Goal: Task Accomplishment & Management: Complete application form

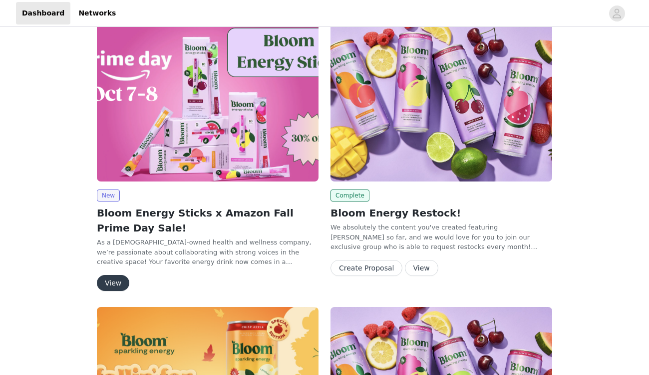
scroll to position [26, 0]
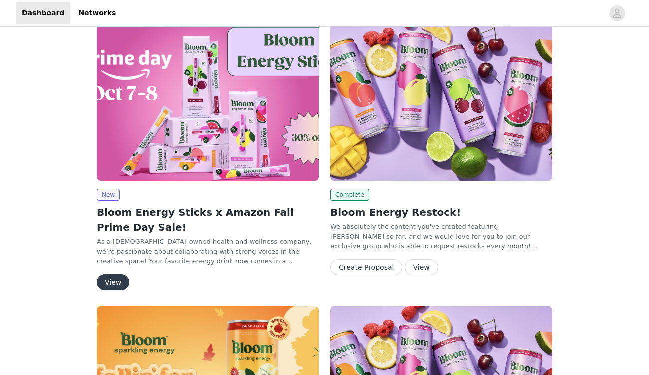
click at [112, 278] on button "View" at bounding box center [113, 282] width 32 height 16
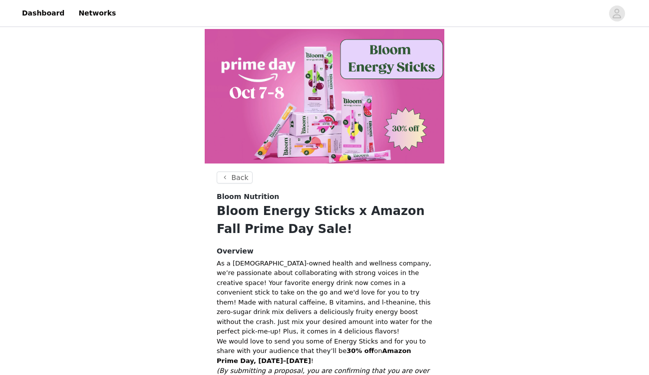
scroll to position [187, 0]
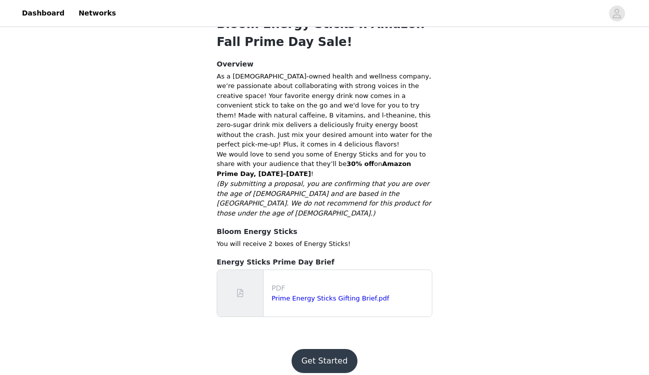
click at [328, 351] on button "Get Started" at bounding box center [325, 361] width 66 height 24
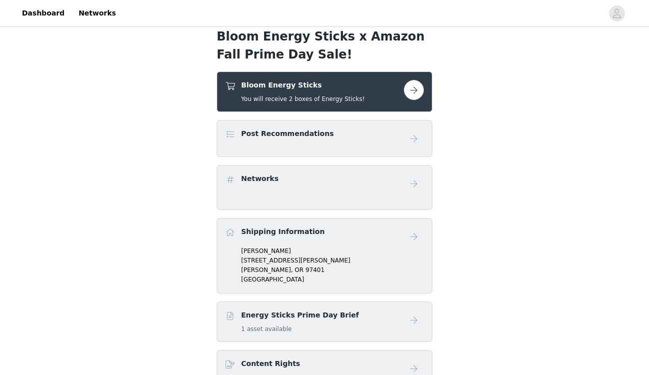
scroll to position [160, 0]
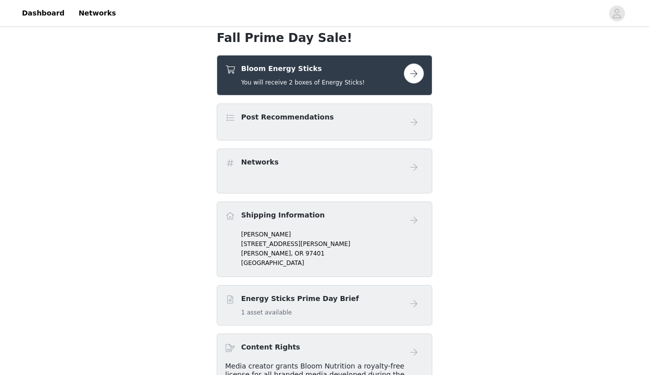
click at [411, 71] on button "button" at bounding box center [414, 73] width 20 height 20
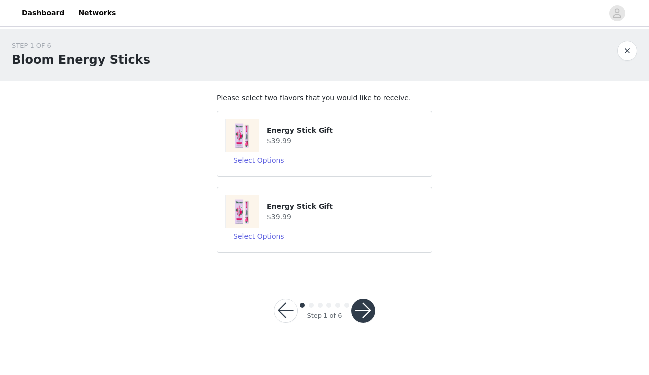
click at [384, 139] on h4 "$39.99" at bounding box center [345, 141] width 157 height 10
click at [358, 308] on button "button" at bounding box center [364, 311] width 24 height 24
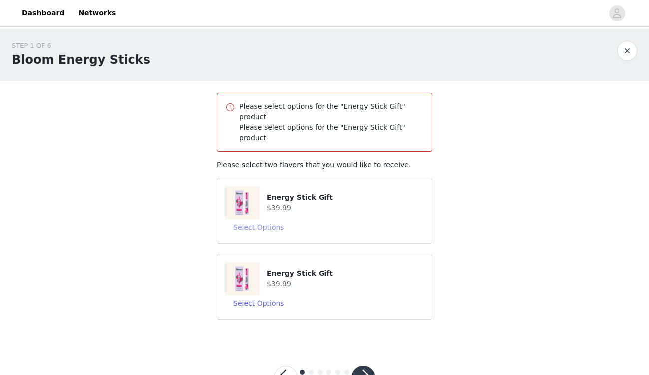
click at [265, 219] on button "Select Options" at bounding box center [258, 227] width 67 height 16
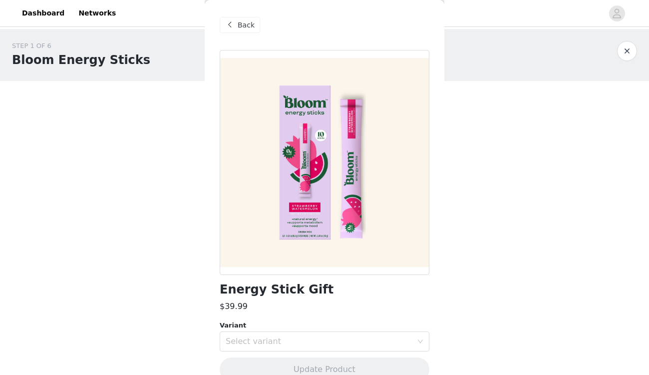
scroll to position [18, 0]
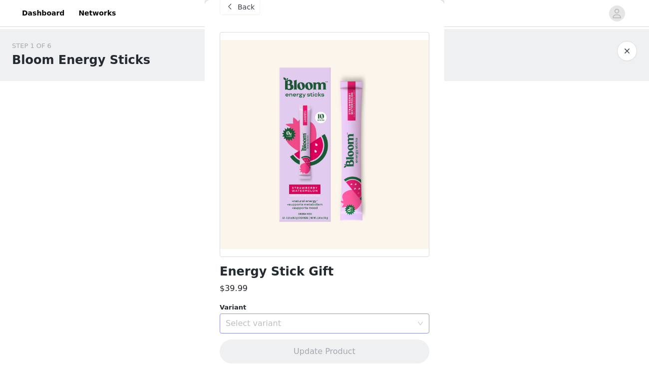
click at [315, 322] on div "Select variant" at bounding box center [319, 323] width 187 height 10
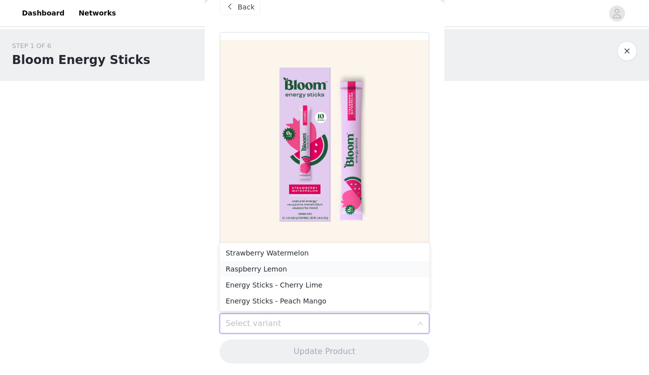
click at [294, 269] on li "Raspberry Lemon" at bounding box center [325, 269] width 210 height 16
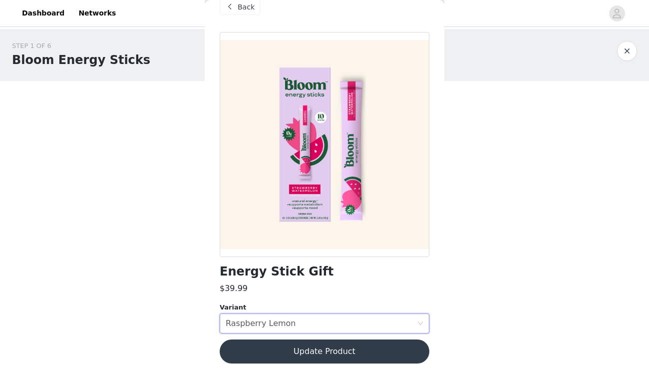
click at [368, 350] on button "Update Product" at bounding box center [325, 351] width 210 height 24
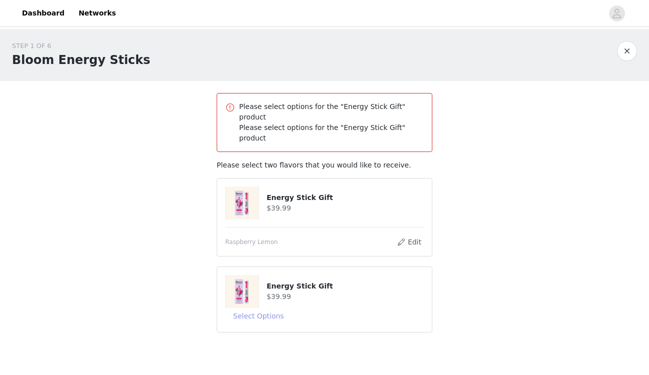
click at [265, 308] on button "Select Options" at bounding box center [258, 316] width 67 height 16
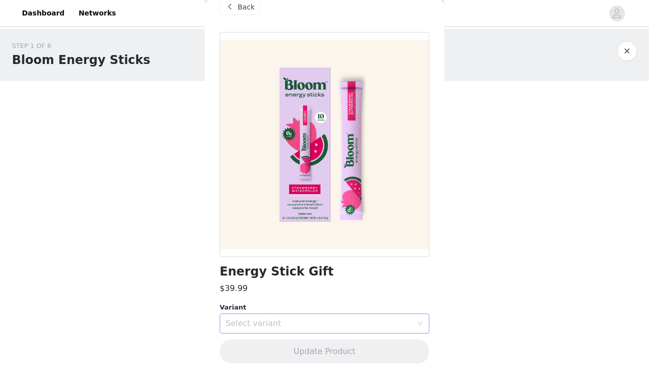
click at [278, 321] on div "Select variant" at bounding box center [319, 323] width 187 height 10
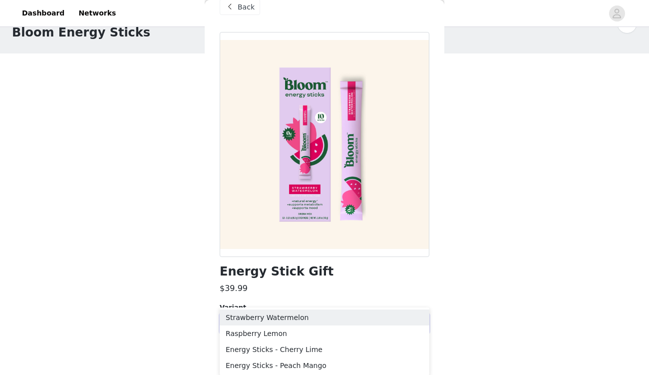
scroll to position [30, 0]
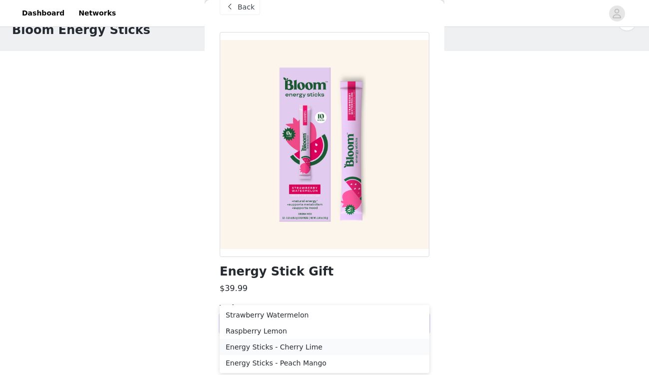
click at [344, 351] on li "Energy Sticks - Cherry Lime" at bounding box center [325, 347] width 210 height 16
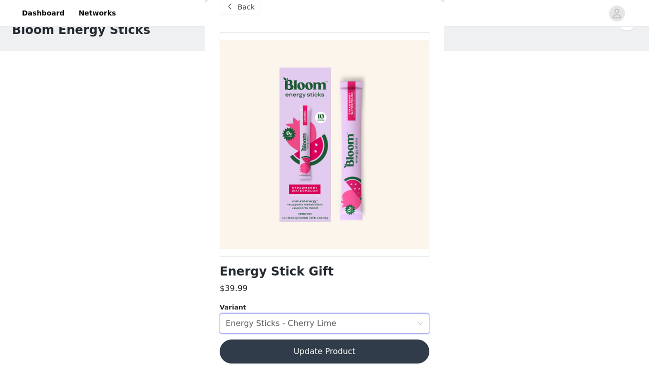
click at [375, 356] on button "Update Product" at bounding box center [325, 351] width 210 height 24
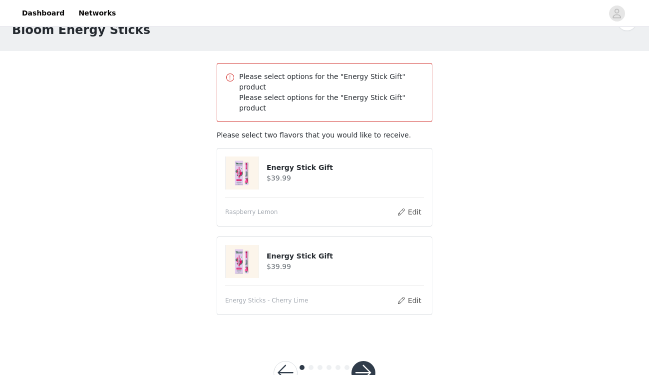
scroll to position [42, 0]
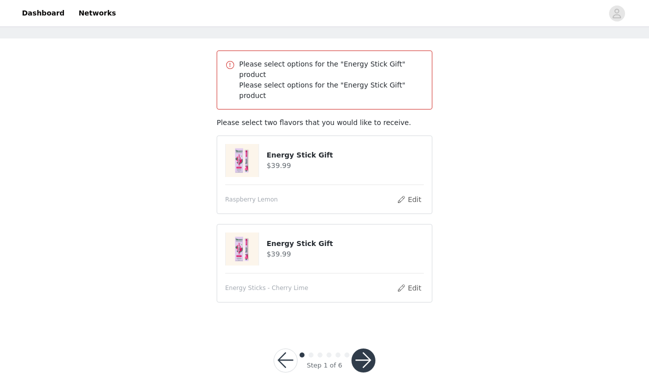
click at [364, 348] on button "button" at bounding box center [364, 360] width 24 height 24
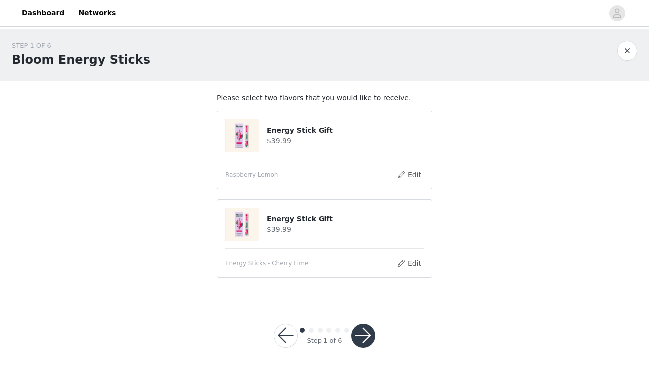
click at [362, 334] on button "button" at bounding box center [364, 336] width 24 height 24
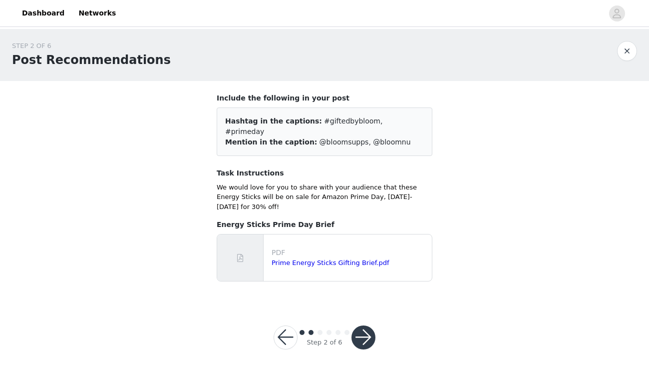
click at [365, 325] on button "button" at bounding box center [364, 337] width 24 height 24
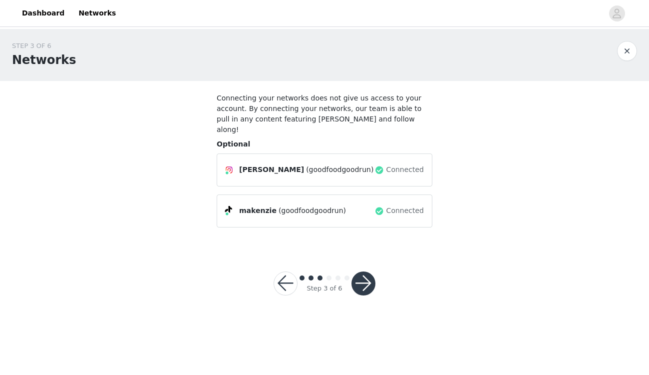
click at [361, 278] on button "button" at bounding box center [364, 283] width 24 height 24
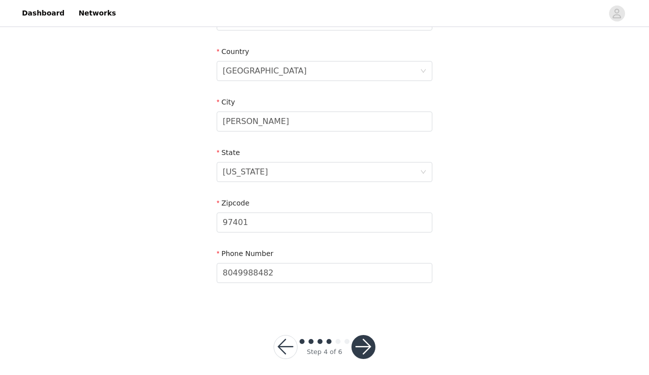
scroll to position [306, 0]
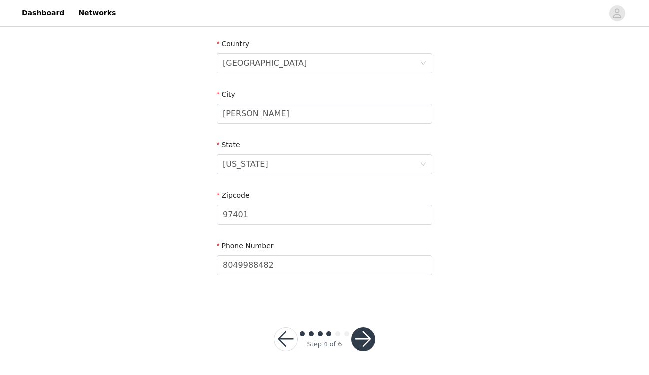
click at [366, 339] on button "button" at bounding box center [364, 339] width 24 height 24
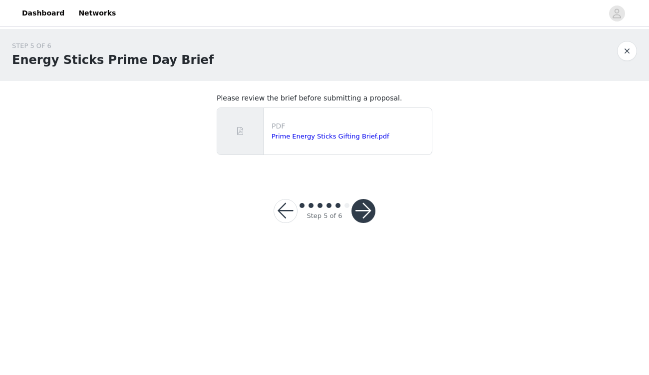
click at [359, 215] on button "button" at bounding box center [364, 211] width 24 height 24
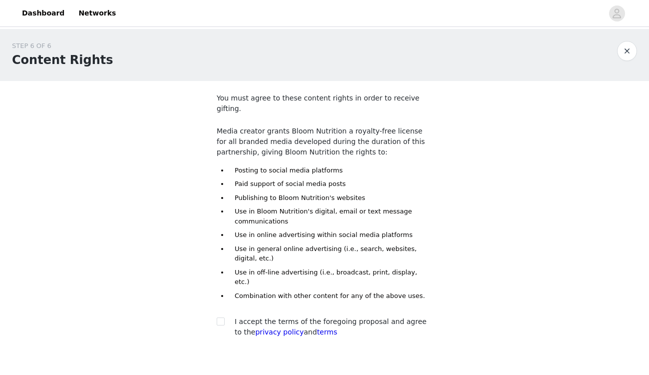
scroll to position [42, 0]
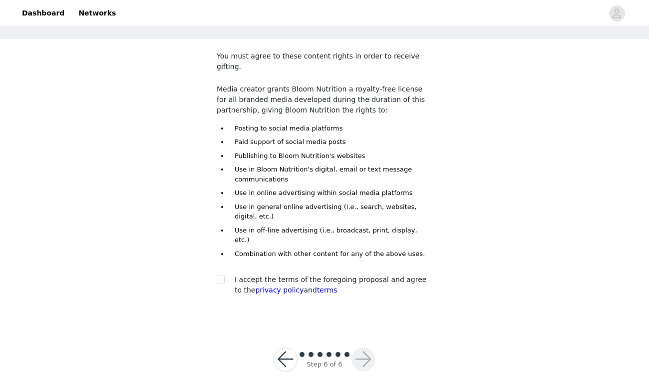
click at [284, 275] on span "I accept the terms of the foregoing proposal and agree to the privacy policy an…" at bounding box center [331, 284] width 192 height 18
click at [219, 275] on input "checkbox" at bounding box center [220, 278] width 7 height 7
checkbox input "true"
click at [365, 347] on button "button" at bounding box center [364, 359] width 24 height 24
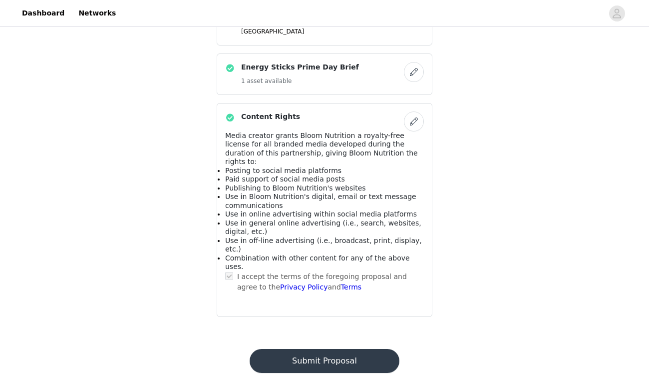
click at [342, 349] on button "Submit Proposal" at bounding box center [324, 361] width 149 height 24
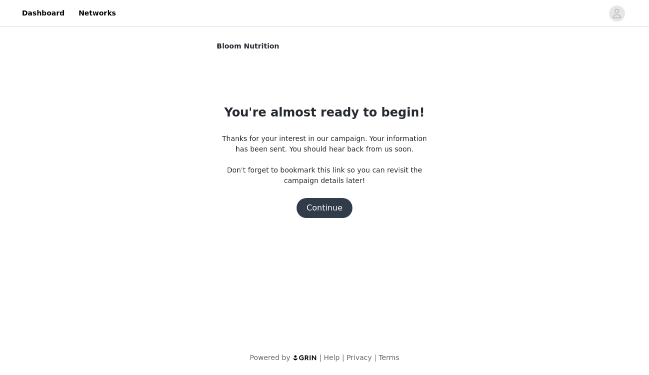
click at [324, 206] on button "Continue" at bounding box center [325, 208] width 56 height 20
